Goal: Task Accomplishment & Management: Manage account settings

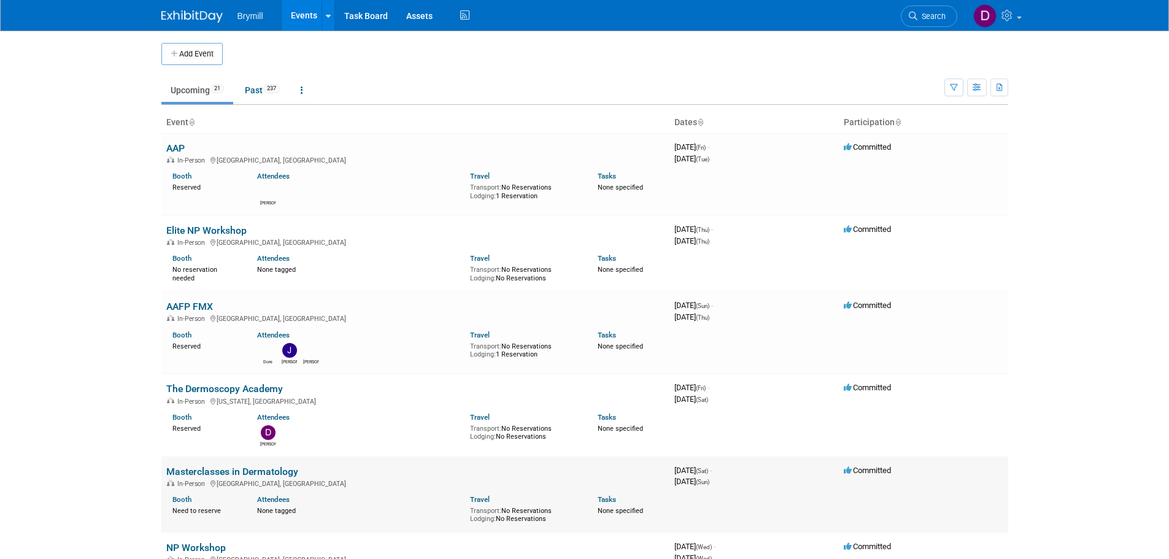
click at [262, 470] on link "Masterclasses in Dermatology" at bounding box center [232, 472] width 132 height 12
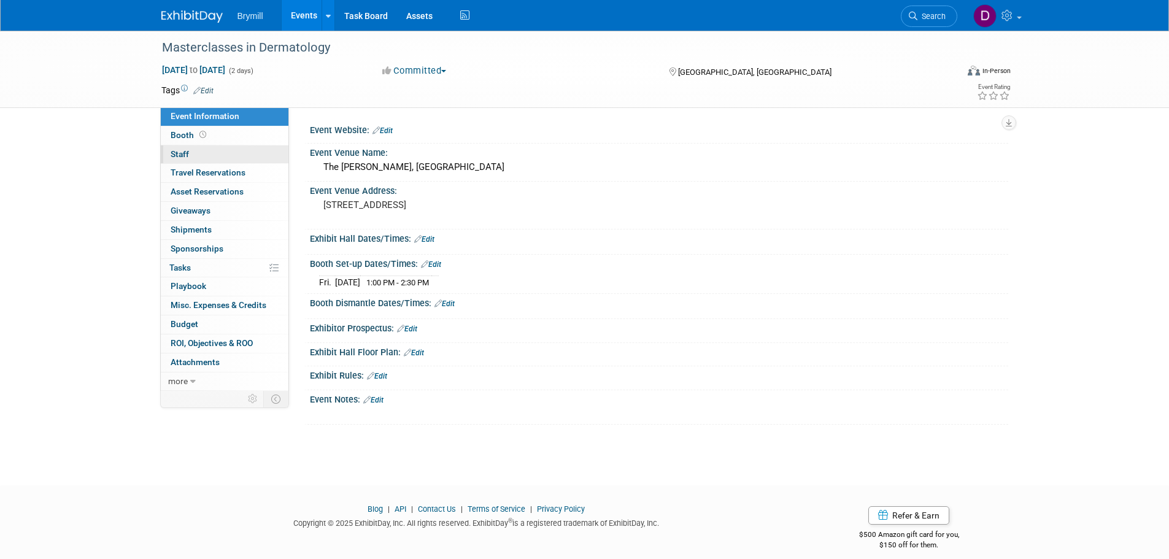
click at [245, 152] on link "0 Staff 0" at bounding box center [225, 154] width 128 height 18
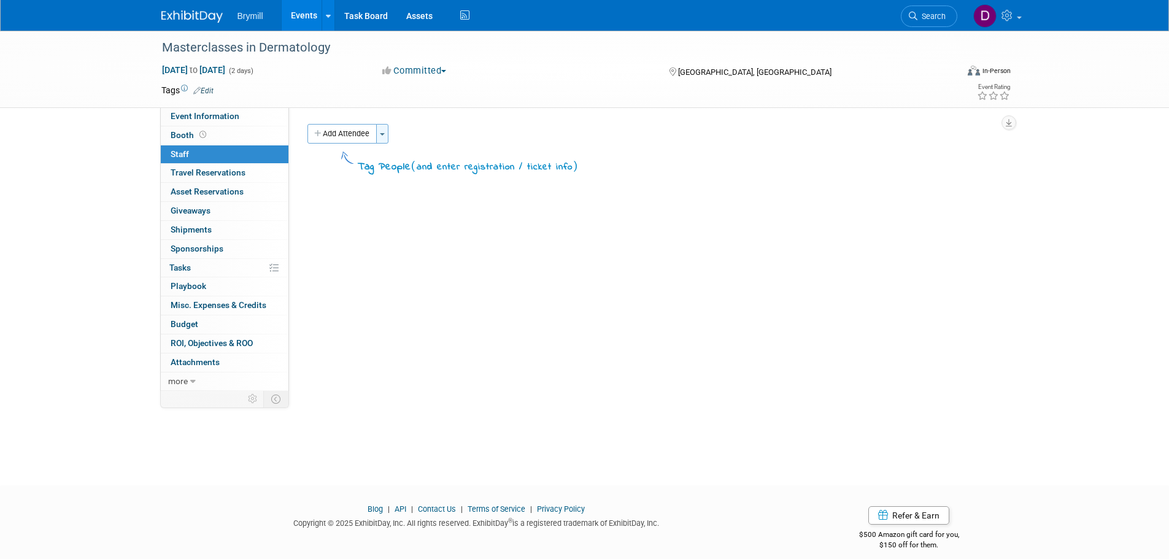
click at [384, 128] on button "Toggle Dropdown" at bounding box center [382, 134] width 12 height 20
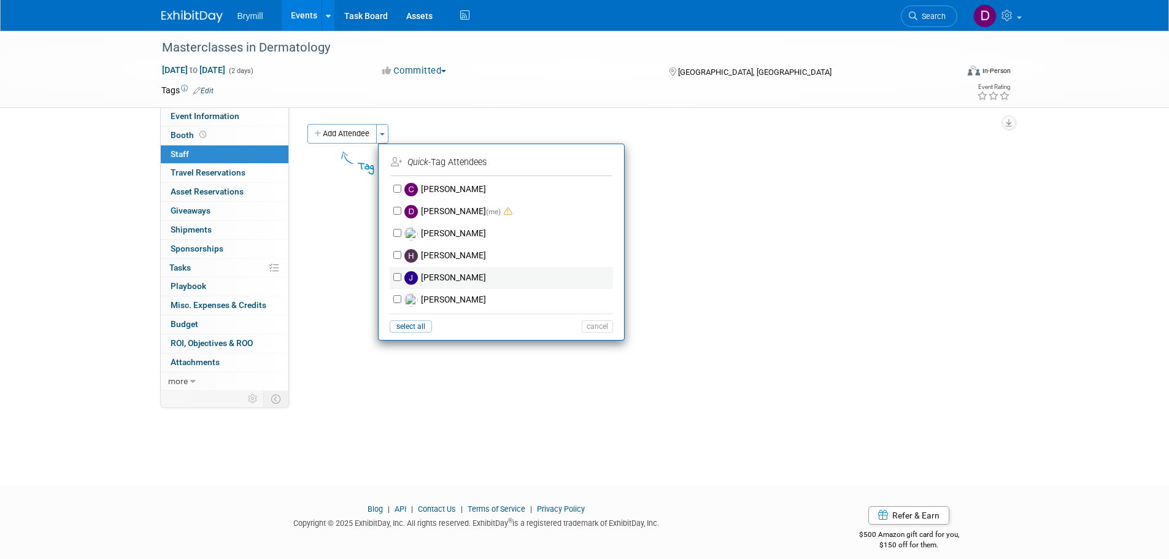
click at [470, 277] on label "Jeffery McDowell" at bounding box center [509, 278] width 216 height 22
click at [401, 277] on input "Jeffery McDowell" at bounding box center [397, 277] width 8 height 8
checkbox input "true"
click at [591, 164] on button "Apply" at bounding box center [592, 162] width 37 height 18
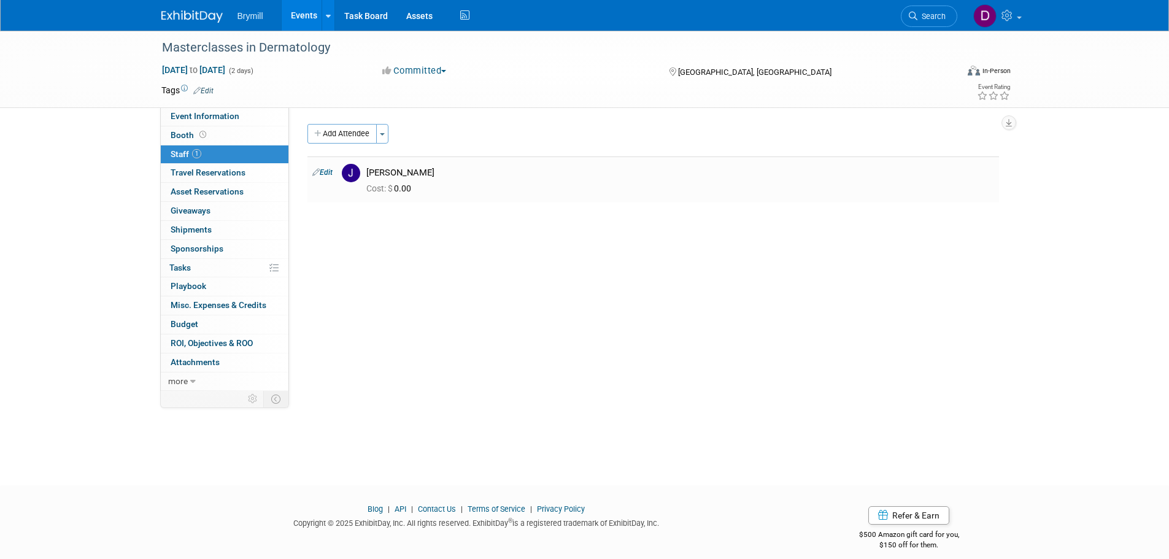
click at [192, 18] on img at bounding box center [191, 16] width 61 height 12
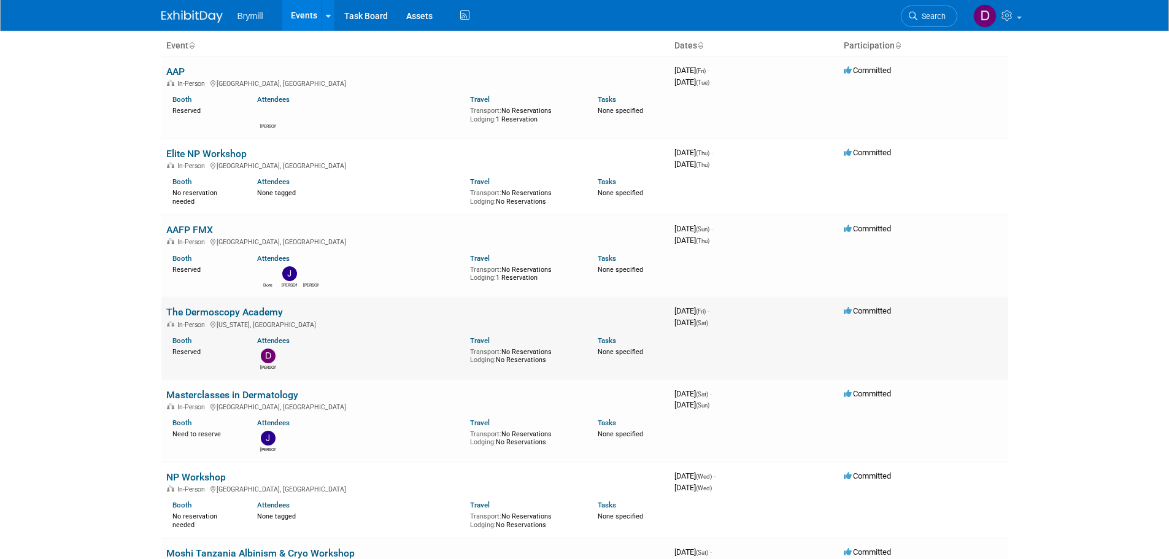
scroll to position [184, 0]
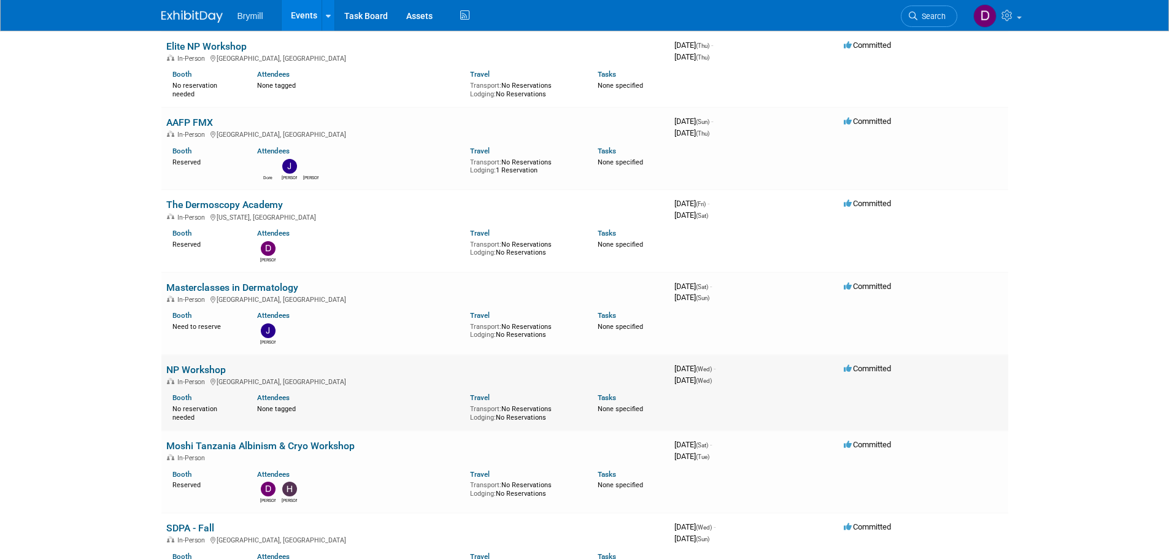
click at [207, 371] on link "NP Workshop" at bounding box center [196, 370] width 60 height 12
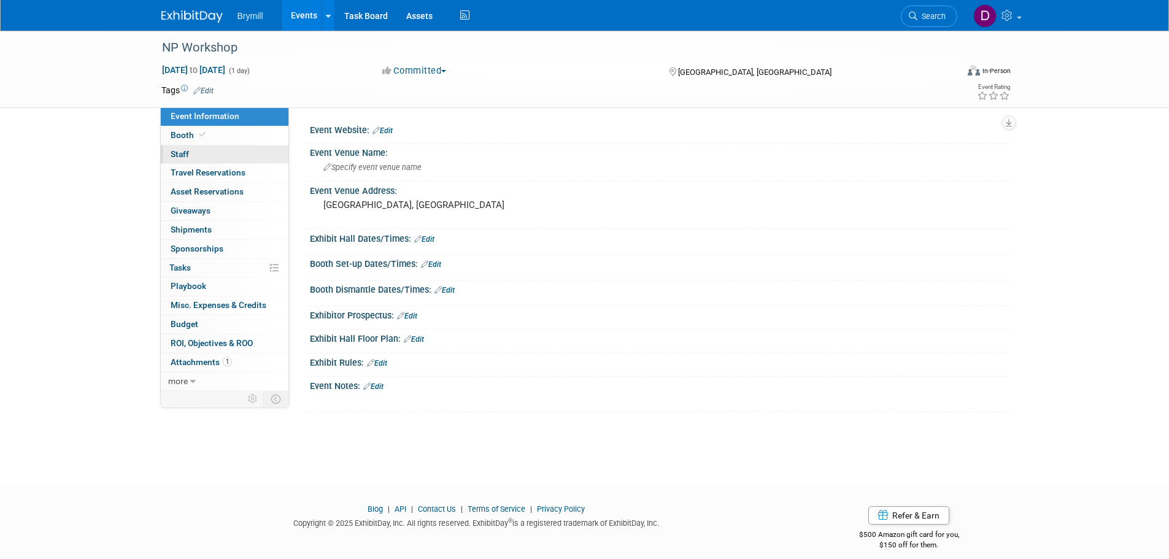
click at [252, 152] on link "0 Staff 0" at bounding box center [225, 154] width 128 height 18
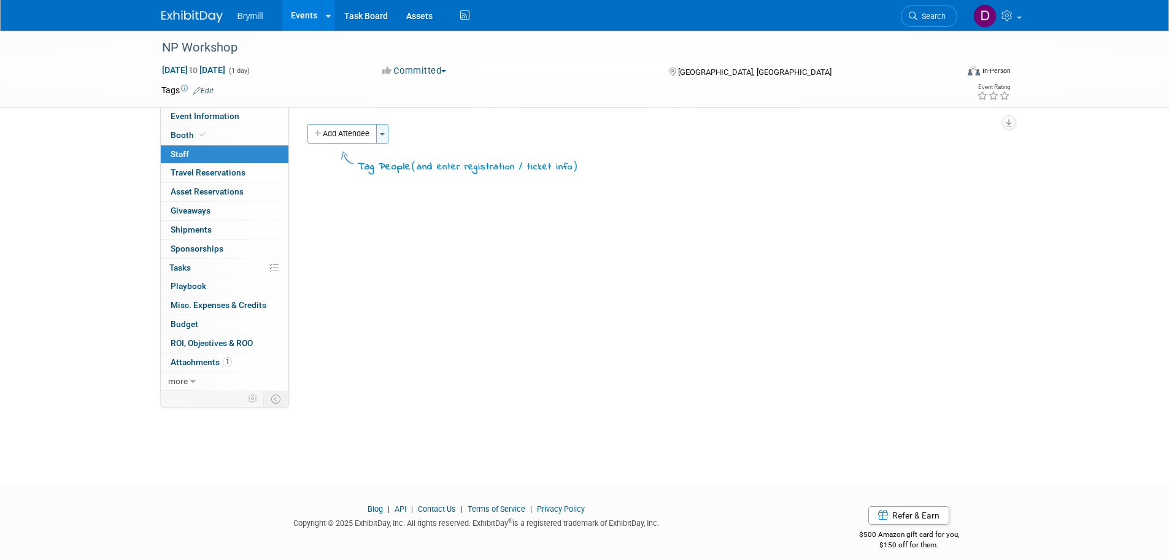
click at [385, 136] on button "Toggle Dropdown" at bounding box center [382, 134] width 12 height 20
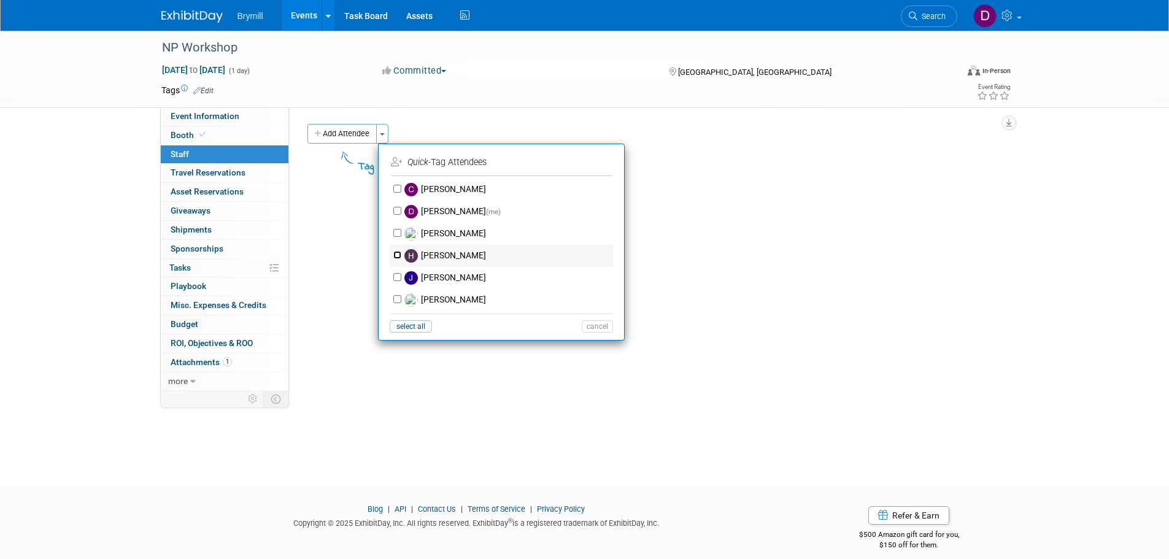
click at [397, 253] on input "Hobey Bryne" at bounding box center [397, 255] width 8 height 8
checkbox input "true"
click at [397, 276] on input "Jeffery McDowell" at bounding box center [397, 277] width 8 height 8
checkbox input "true"
click at [602, 164] on button "Apply" at bounding box center [592, 162] width 37 height 18
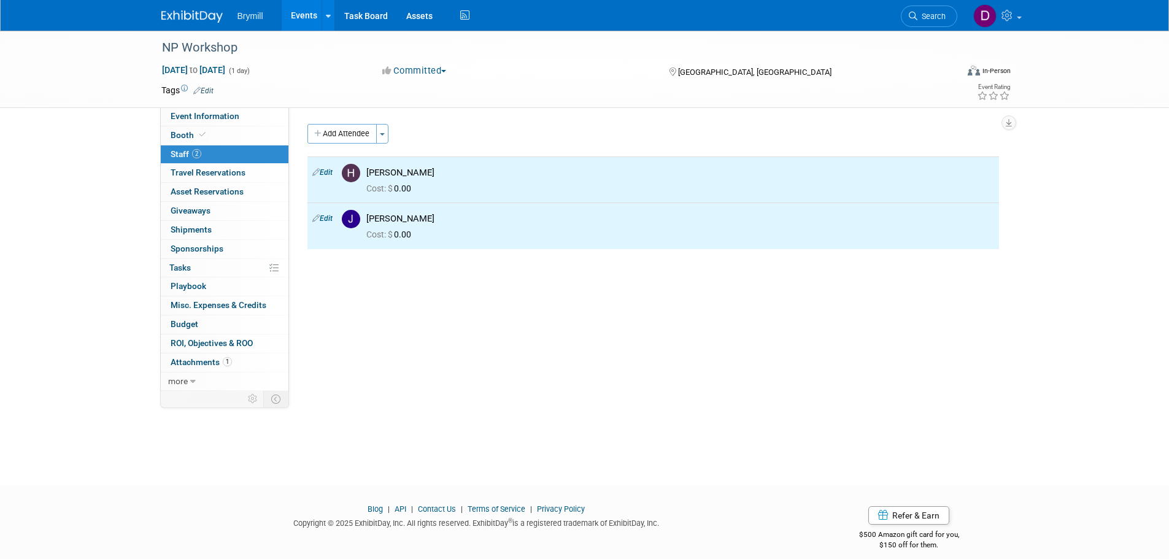
click at [198, 17] on img at bounding box center [191, 16] width 61 height 12
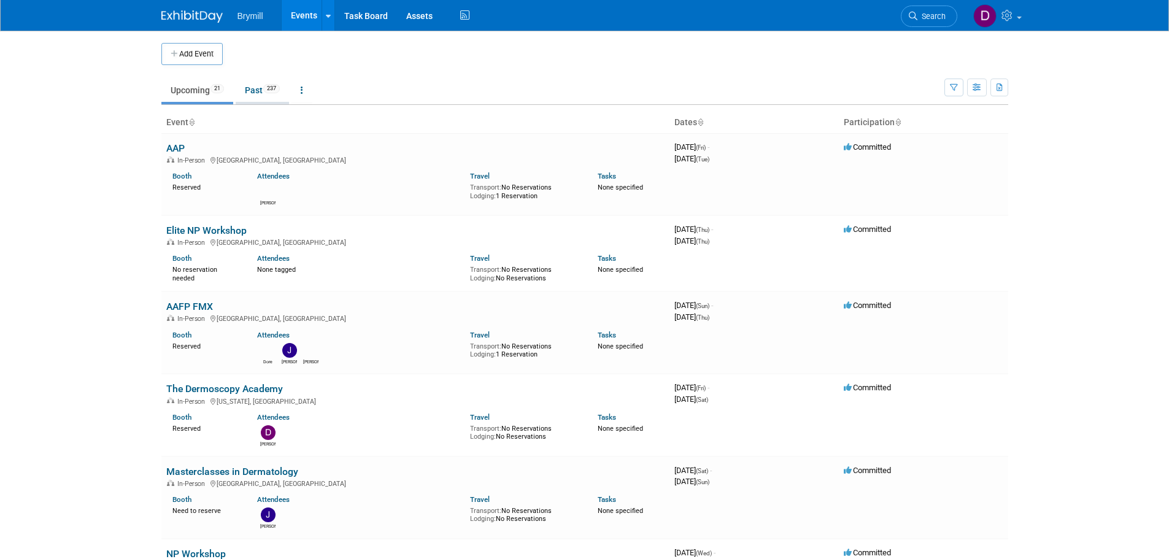
click at [239, 97] on link "Past 237" at bounding box center [262, 90] width 53 height 23
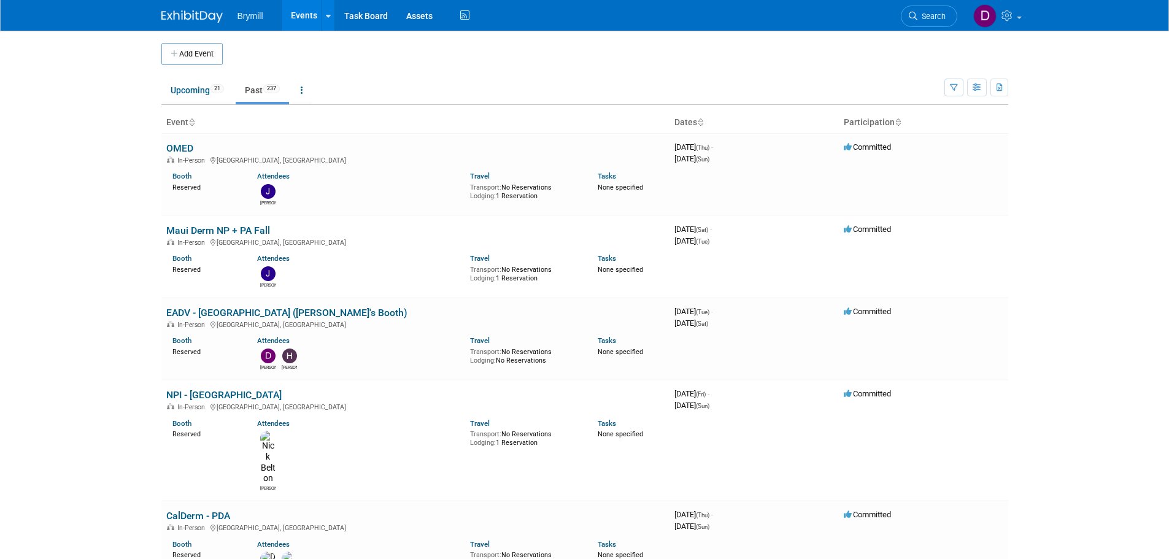
click at [221, 98] on link "Upcoming 21" at bounding box center [197, 90] width 72 height 23
